Goal: Information Seeking & Learning: Learn about a topic

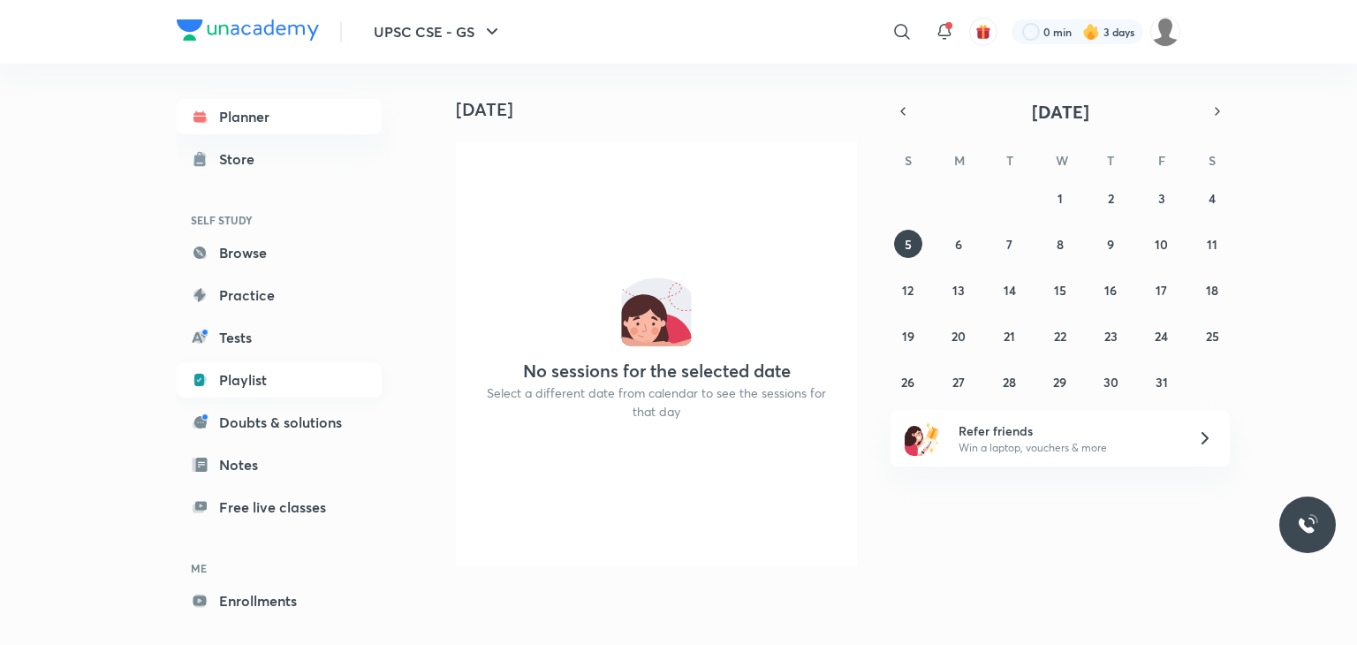
click at [293, 375] on link "Playlist" at bounding box center [279, 379] width 205 height 35
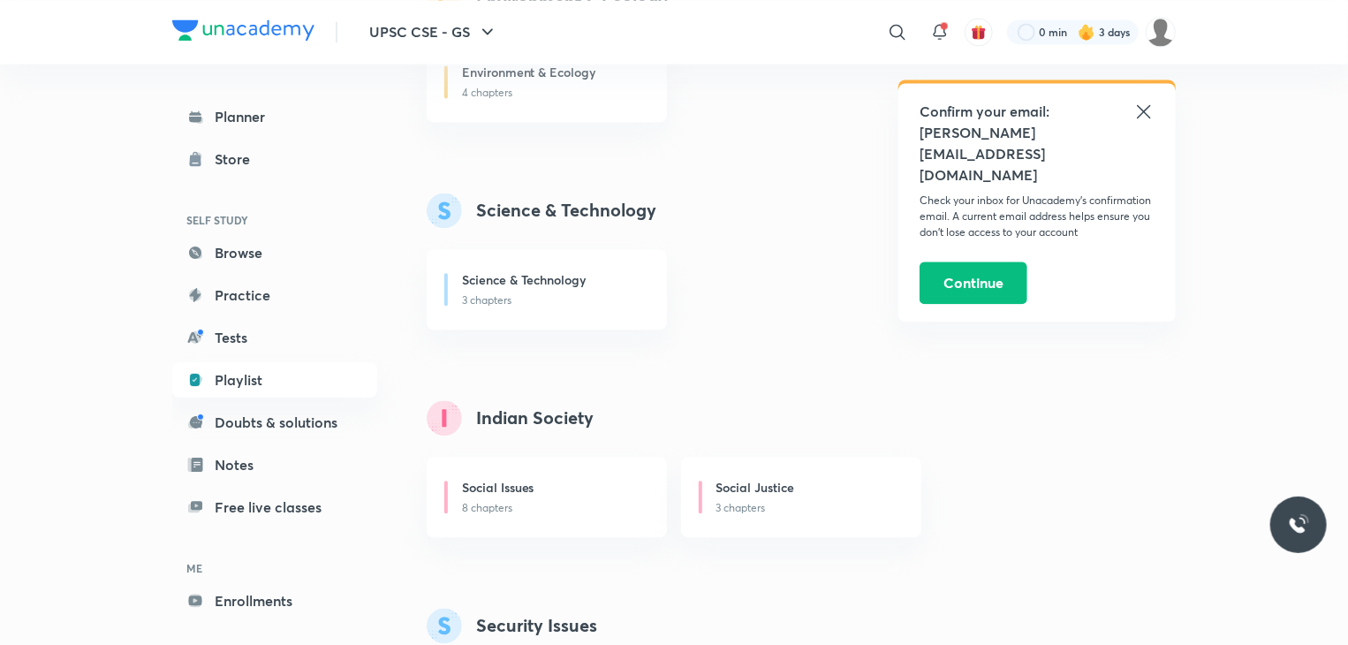
scroll to position [1767, 0]
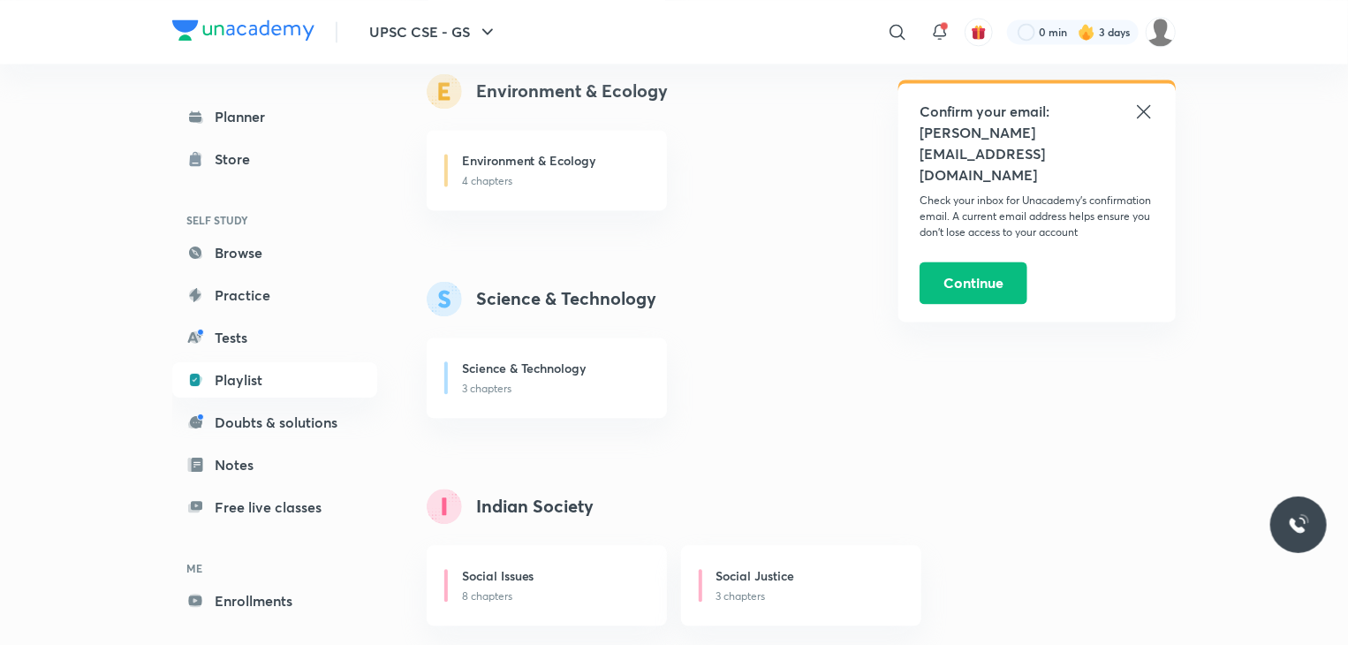
click at [1136, 110] on icon at bounding box center [1144, 111] width 21 height 21
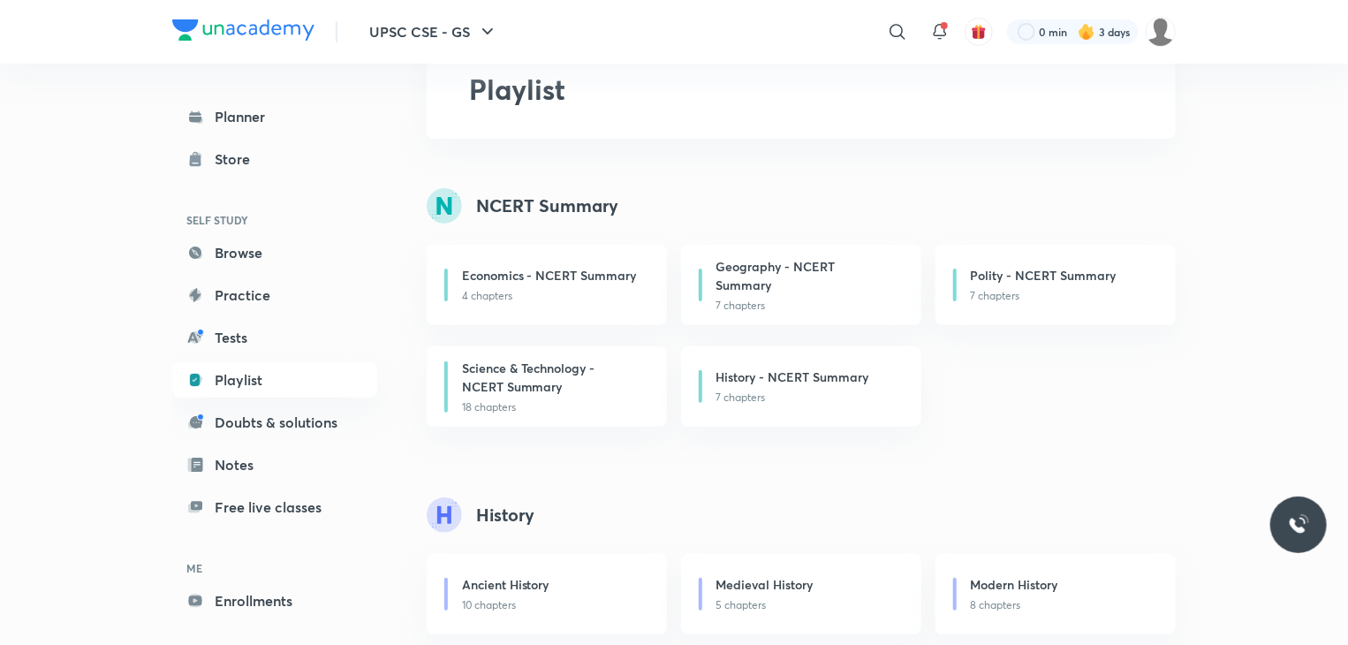
scroll to position [0, 0]
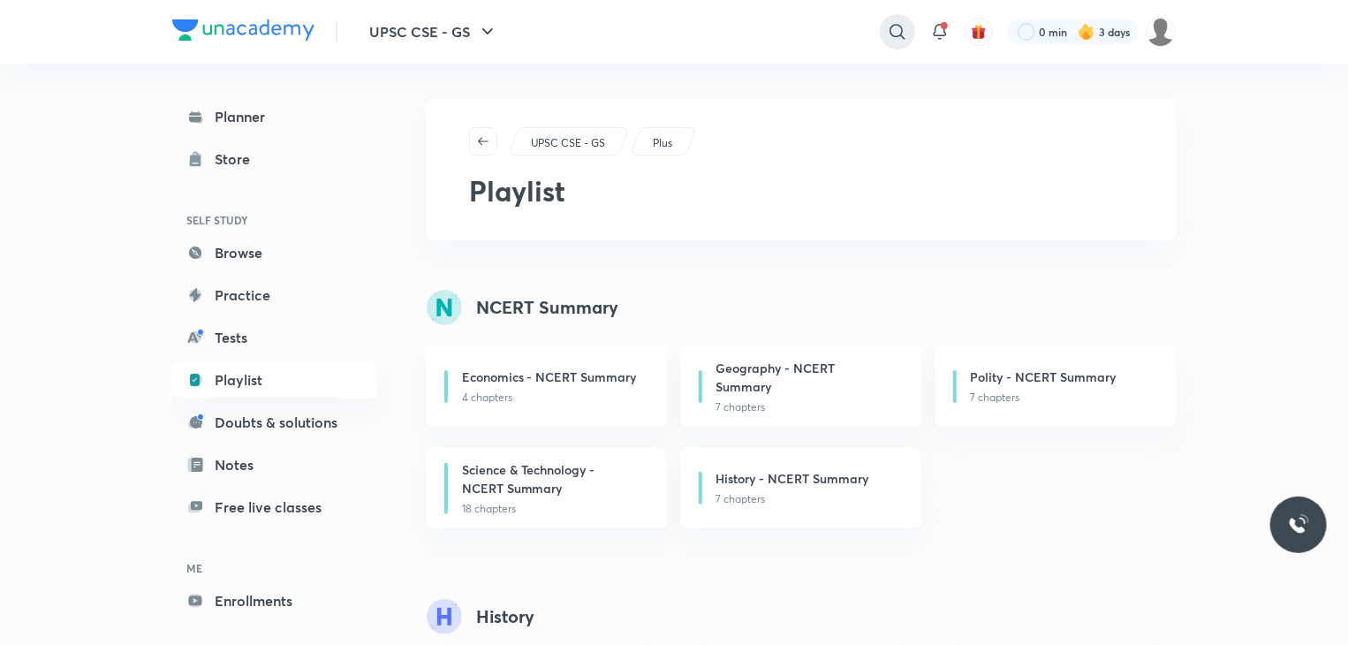
click at [892, 32] on icon at bounding box center [897, 31] width 21 height 21
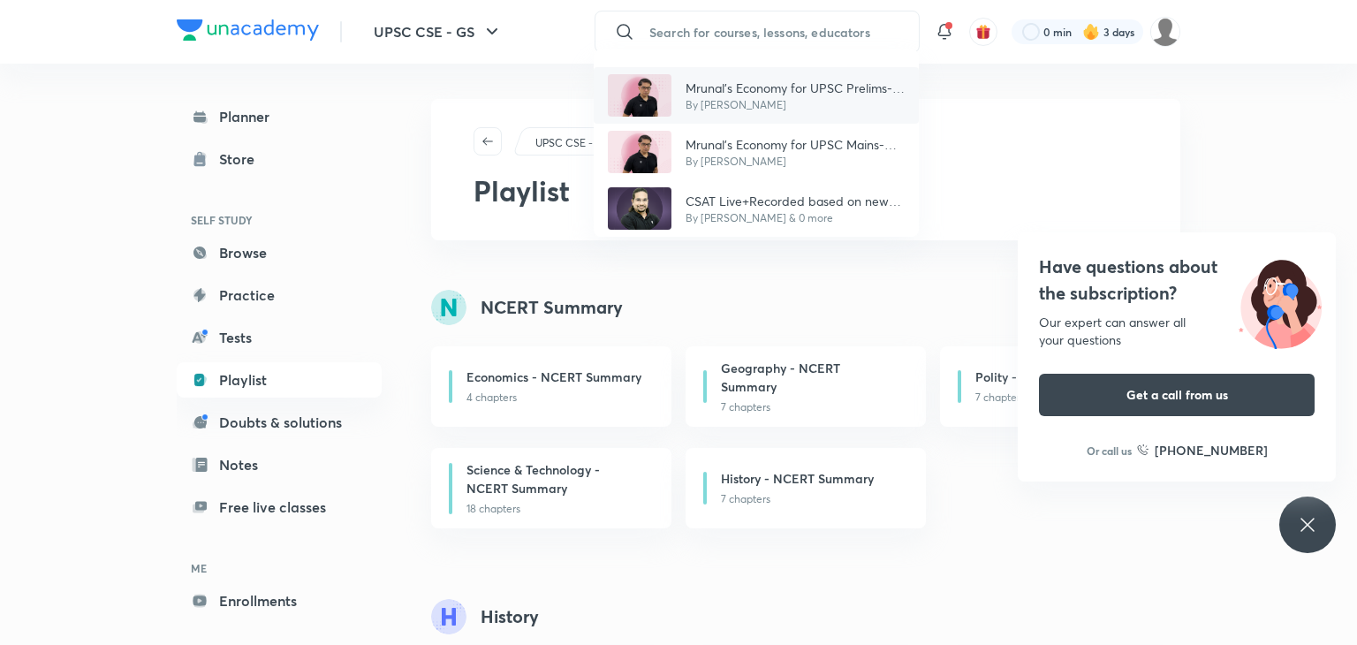
click at [791, 82] on p "Mrunal’s Economy for UPSC Prelims-2025 (PCB13-RAFTAAR)" at bounding box center [795, 88] width 219 height 19
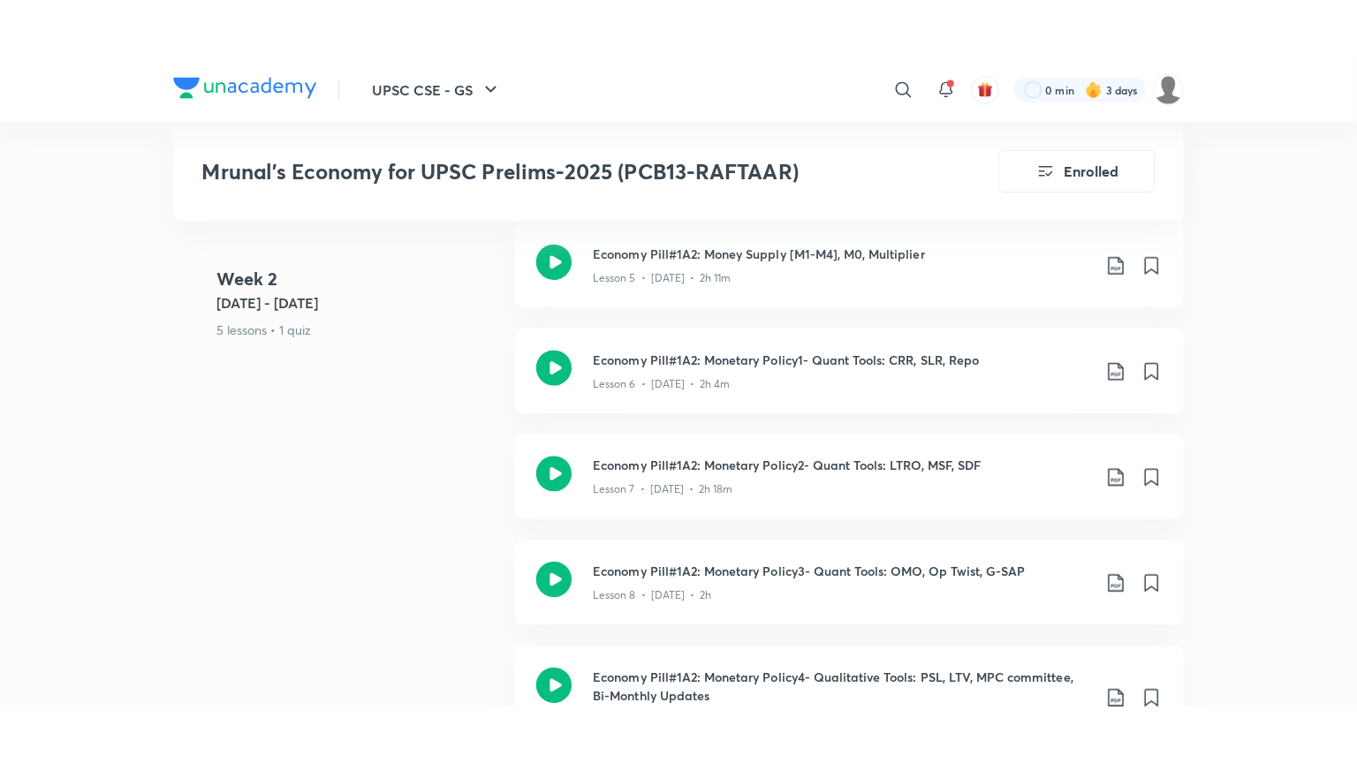
scroll to position [1767, 0]
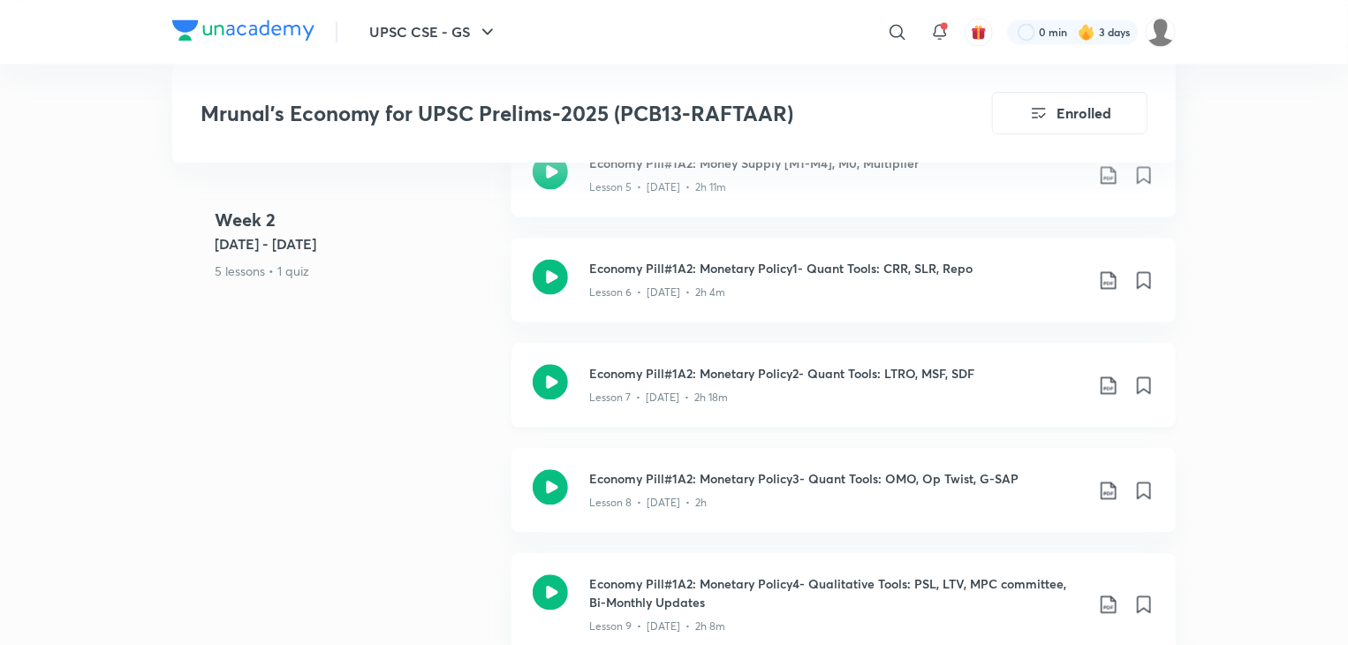
click at [826, 383] on div "Lesson 7 • [DATE] • 2h 18m" at bounding box center [836, 394] width 495 height 23
